Goal: Book appointment/travel/reservation

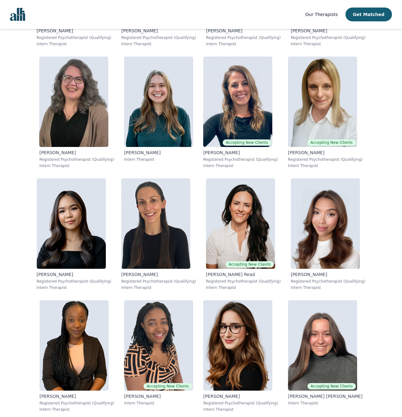
scroll to position [4638, 0]
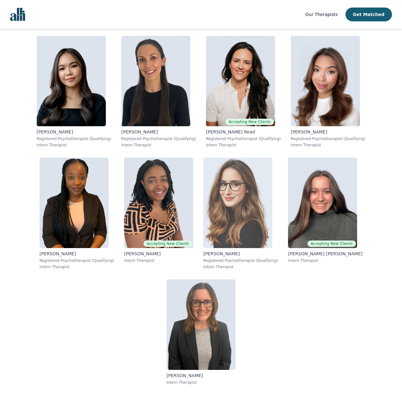
click at [236, 217] on img at bounding box center [237, 203] width 69 height 90
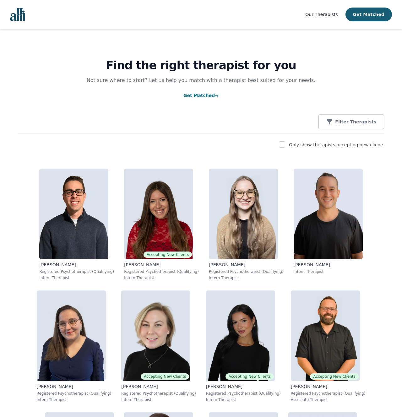
click at [14, 17] on img "Global" at bounding box center [17, 14] width 15 height 13
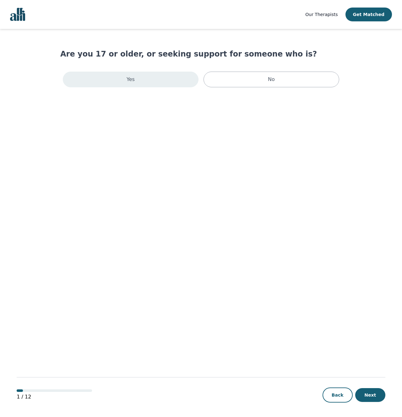
click at [178, 79] on div "Yes" at bounding box center [131, 80] width 136 height 16
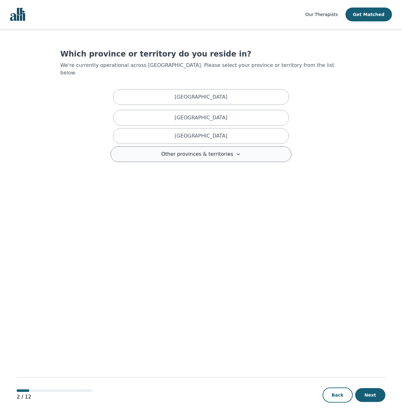
click at [186, 150] on span "Other provinces & territories" at bounding box center [197, 154] width 72 height 8
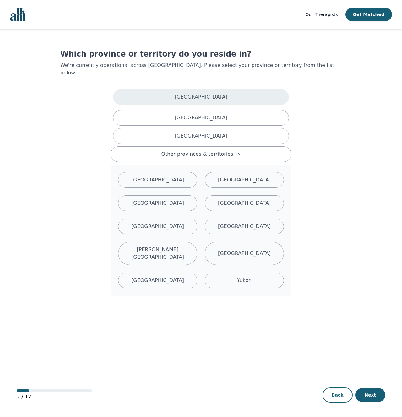
click at [162, 94] on div "Alberta" at bounding box center [201, 97] width 176 height 16
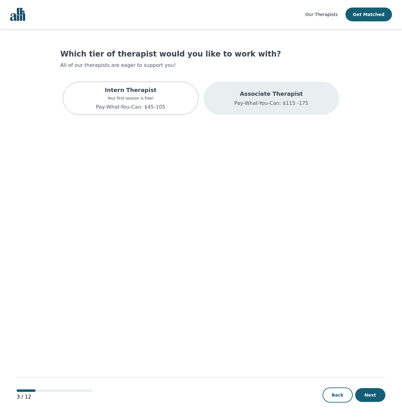
click at [236, 106] on div "Associate Therapist Pay-What-You-Can: $115 -175" at bounding box center [271, 98] width 136 height 33
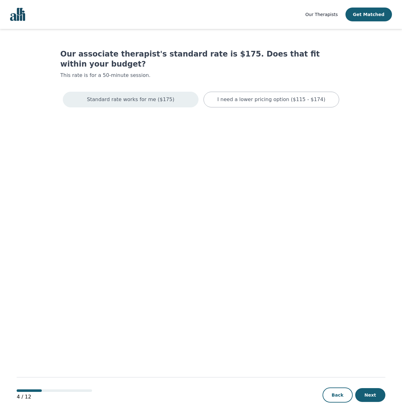
click at [185, 92] on div "Standard rate works for me ($175)" at bounding box center [131, 100] width 136 height 16
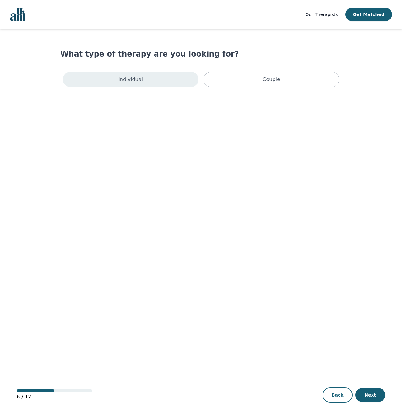
click at [175, 81] on div "Individual" at bounding box center [131, 80] width 136 height 16
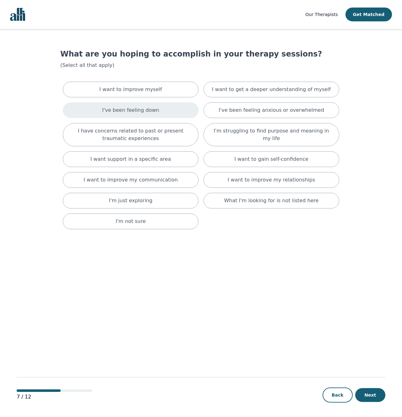
click at [175, 106] on div "I've been feeling down" at bounding box center [131, 110] width 136 height 16
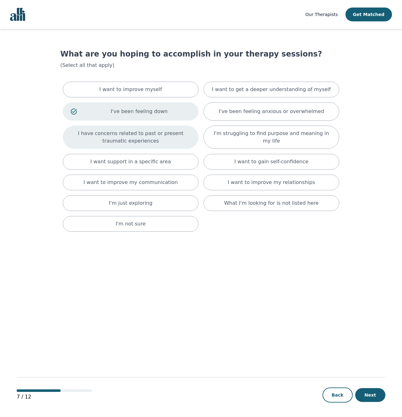
click at [189, 129] on div "I have concerns related to past or present traumatic experiences" at bounding box center [131, 137] width 136 height 23
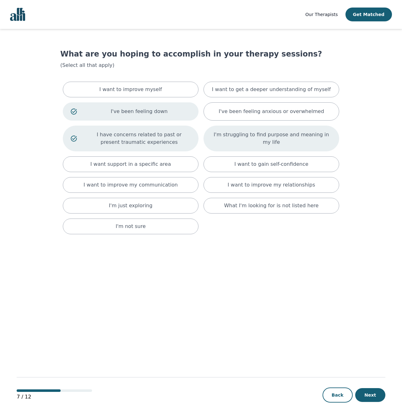
click at [235, 132] on div "I'm struggling to find purpose and meaning in my life" at bounding box center [271, 139] width 136 height 26
click at [376, 389] on button "Next" at bounding box center [370, 395] width 30 height 14
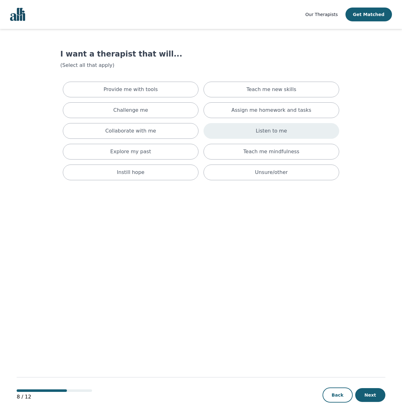
click at [264, 131] on p "Listen to me" at bounding box center [270, 131] width 31 height 8
click at [369, 407] on div "8 / 12 Back Next" at bounding box center [201, 385] width 368 height 66
click at [367, 396] on button "Next" at bounding box center [370, 395] width 30 height 14
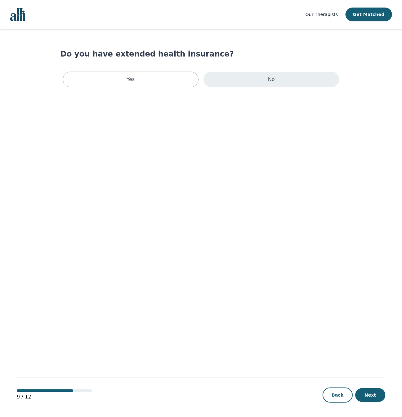
click at [226, 83] on div "No" at bounding box center [271, 80] width 136 height 16
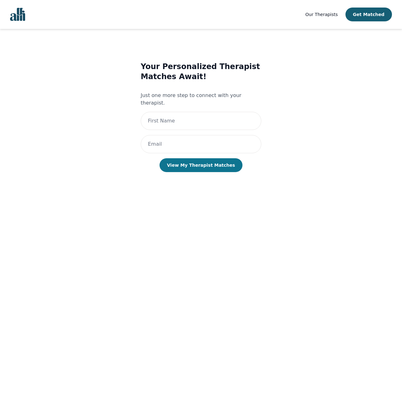
click at [197, 158] on button "View My Therapist Matches" at bounding box center [200, 165] width 83 height 14
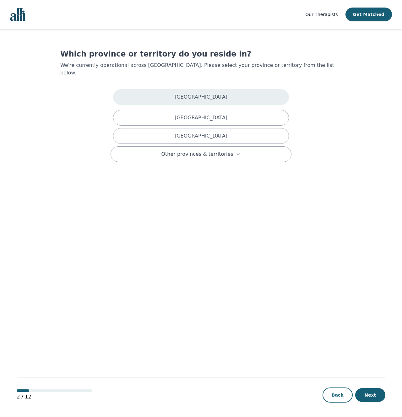
click at [200, 89] on div "Alberta" at bounding box center [201, 97] width 176 height 16
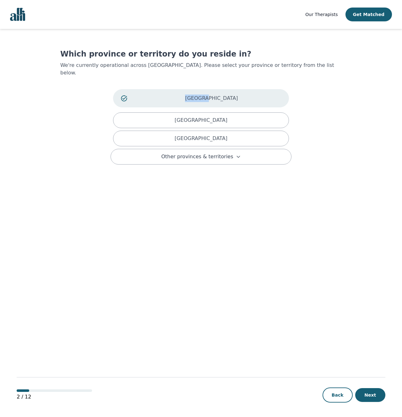
click at [200, 89] on div "Alberta" at bounding box center [201, 98] width 176 height 18
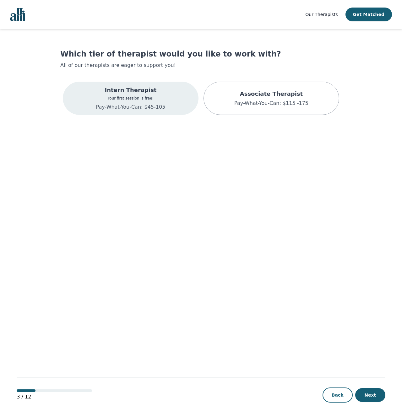
click at [177, 98] on div "Intern Therapist Your first session is free! Pay-What-You-Can: $45-105" at bounding box center [131, 98] width 136 height 33
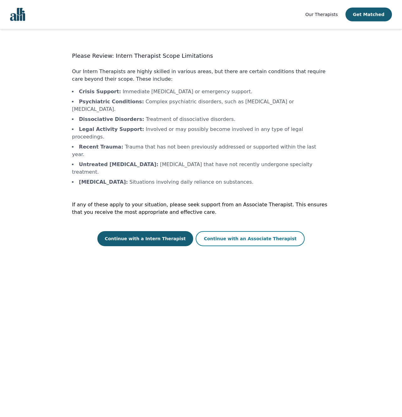
click at [219, 231] on button "Continue with an Associate Therapist" at bounding box center [250, 238] width 109 height 15
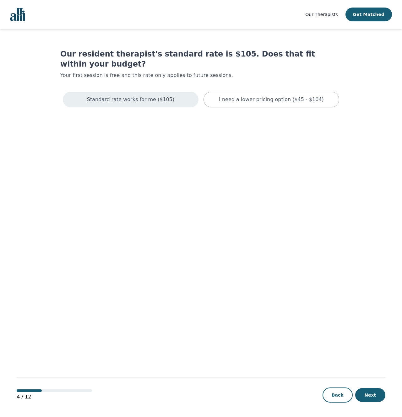
click at [191, 93] on div "Standard rate works for me ($105)" at bounding box center [131, 100] width 136 height 16
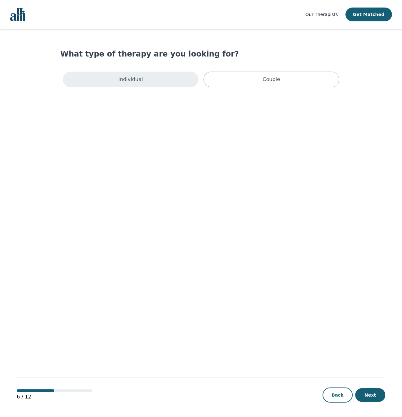
click at [173, 81] on div "Individual" at bounding box center [131, 80] width 136 height 16
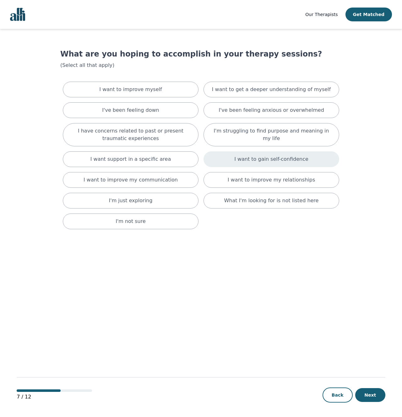
click at [232, 164] on div "I want to gain self-confidence" at bounding box center [271, 159] width 136 height 16
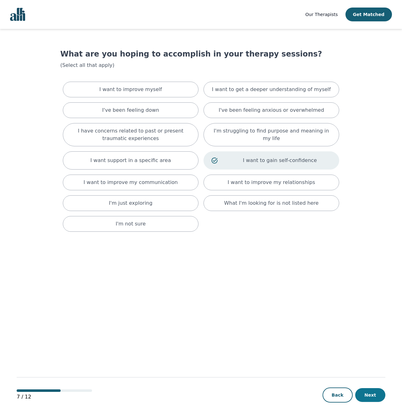
click at [365, 396] on button "Next" at bounding box center [370, 395] width 30 height 14
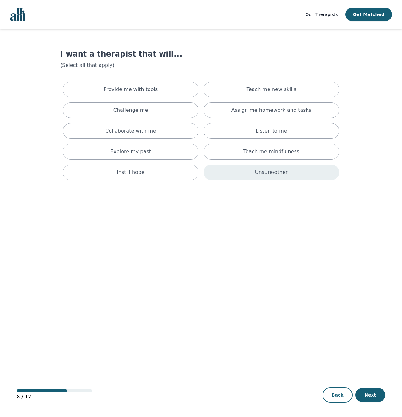
click at [237, 173] on div "Unsure/other" at bounding box center [271, 172] width 136 height 16
click at [371, 396] on button "Next" at bounding box center [370, 395] width 30 height 14
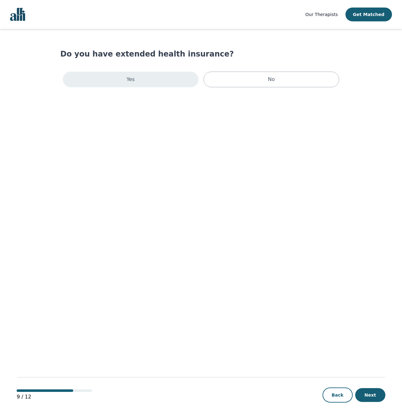
click at [182, 75] on div "Yes" at bounding box center [131, 80] width 136 height 16
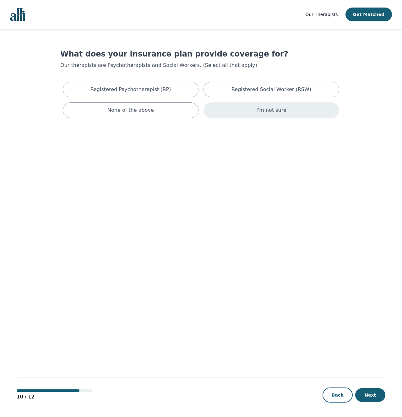
click at [232, 110] on div "I'm not sure" at bounding box center [271, 110] width 136 height 16
click at [373, 391] on button "Next" at bounding box center [370, 395] width 30 height 14
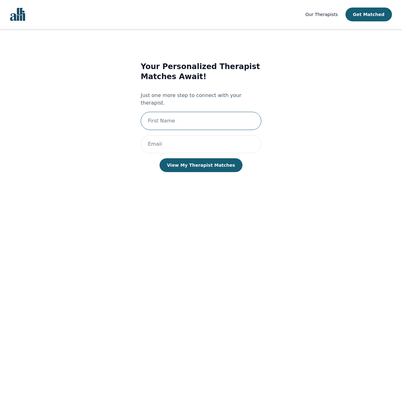
click at [212, 116] on input "text" at bounding box center [201, 121] width 121 height 18
type input "d"
click at [175, 135] on input "email" at bounding box center [201, 144] width 121 height 18
type input "d"
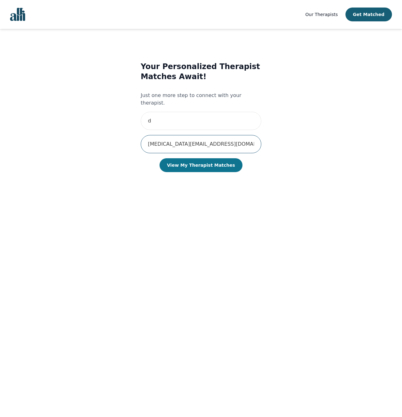
type input "alli@irfaan.com"
click at [197, 158] on button "View My Therapist Matches" at bounding box center [200, 165] width 83 height 14
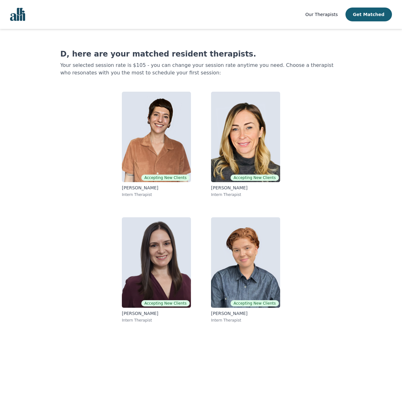
scroll to position [1, 0]
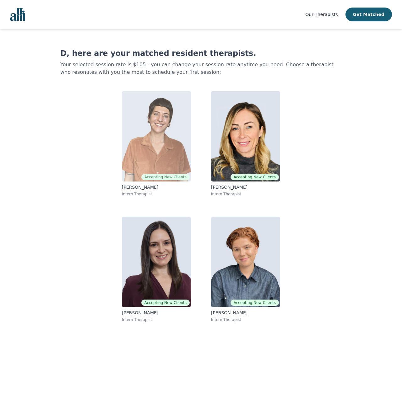
click at [160, 143] on img at bounding box center [156, 136] width 69 height 90
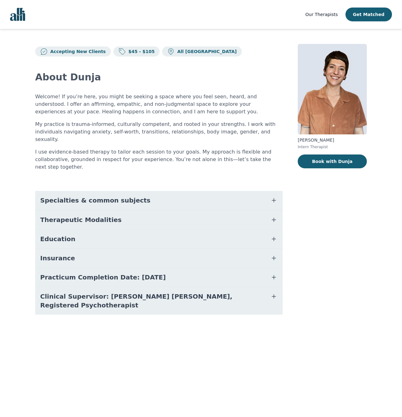
click at [126, 232] on button "Education" at bounding box center [158, 238] width 247 height 19
